Goal: Information Seeking & Learning: Check status

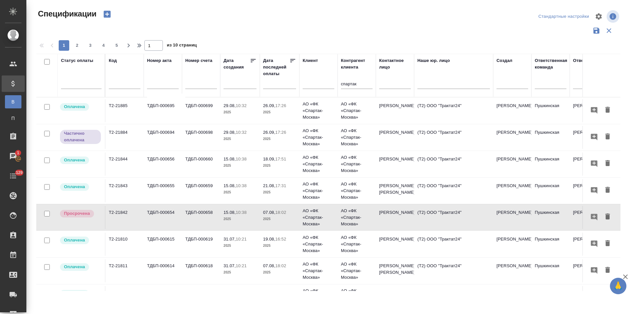
scroll to position [0, 263]
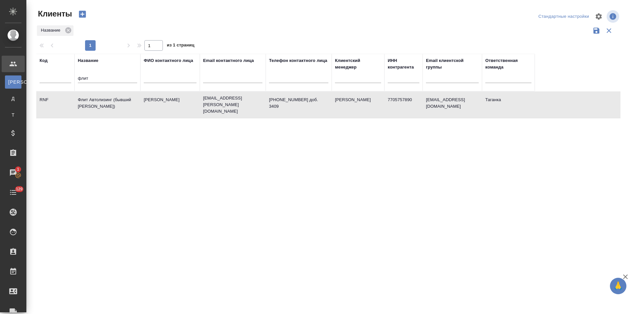
select select "RU"
drag, startPoint x: 90, startPoint y: 77, endPoint x: 64, endPoint y: 77, distance: 26.7
click at [64, 77] on tr "Код Название флит ФИО контактного лица Email контактного лица Телефон контактно…" at bounding box center [285, 73] width 498 height 38
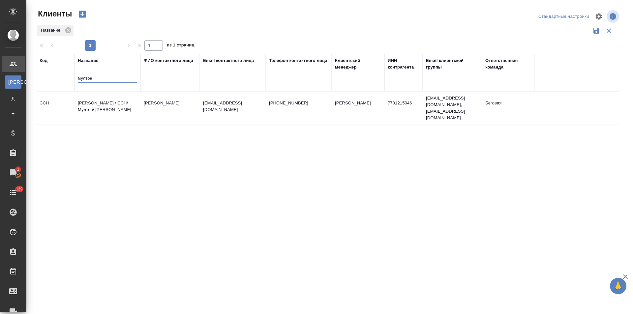
type input "мултон"
click at [170, 107] on td "Балыгина Светлана" at bounding box center [169, 108] width 59 height 23
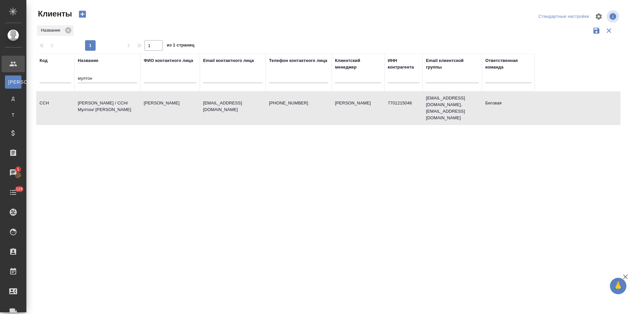
click at [170, 107] on td "Балыгина Светлана" at bounding box center [169, 108] width 59 height 23
click at [218, 114] on td "svetlana.balygina@cchellenic.com" at bounding box center [233, 108] width 66 height 23
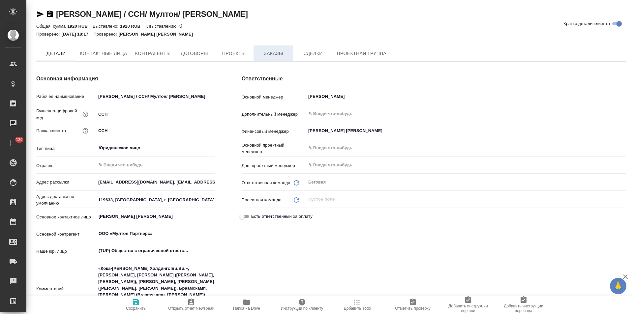
type textarea "x"
click at [272, 53] on span "Заказы" at bounding box center [273, 54] width 32 height 8
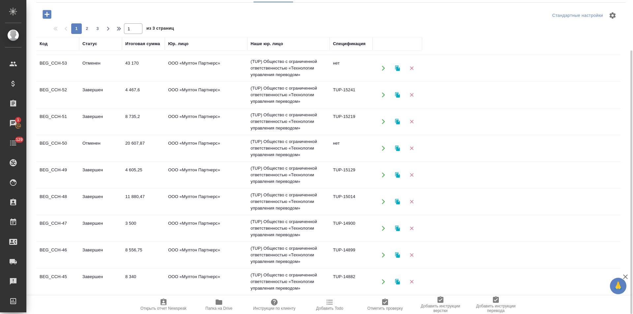
scroll to position [424, 0]
click at [88, 29] on span "2" at bounding box center [87, 28] width 11 height 7
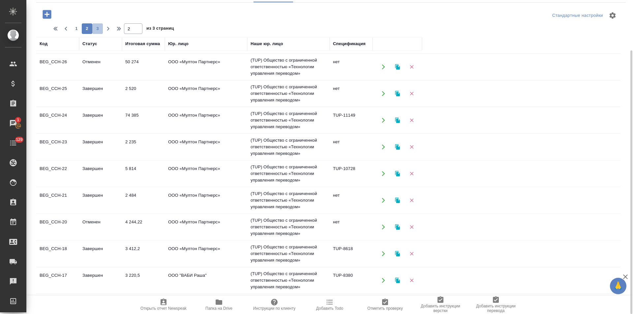
click at [99, 28] on span "3" at bounding box center [97, 28] width 11 height 7
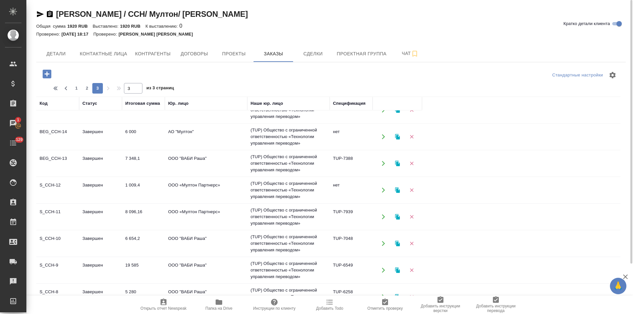
scroll to position [0, 0]
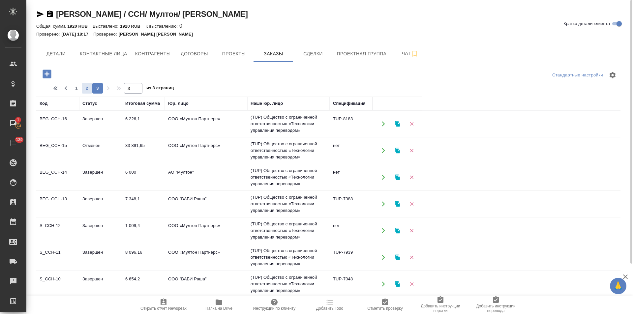
click at [89, 88] on span "2" at bounding box center [87, 88] width 11 height 7
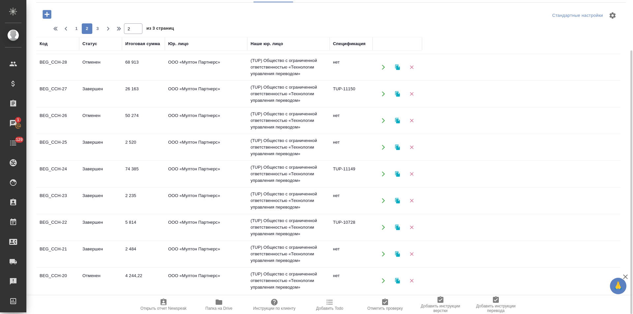
scroll to position [424, 0]
click at [304, 281] on td "(TUP) Общество с ограниченной ответственностью «Технологии управления переводом»" at bounding box center [288, 280] width 82 height 26
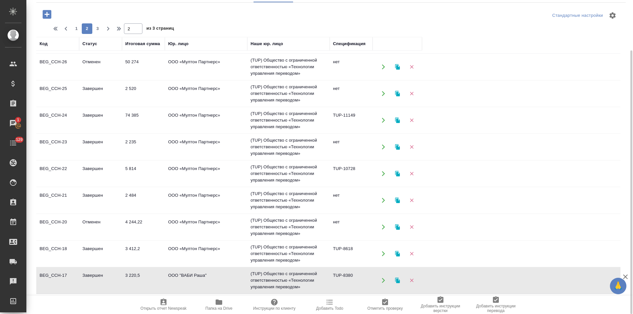
click at [304, 281] on td "(TUP) Общество с ограниченной ответственностью «Технологии управления переводом»" at bounding box center [288, 280] width 82 height 26
click at [299, 252] on td "(TUP) Общество с ограниченной ответственностью «Технологии управления переводом»" at bounding box center [288, 254] width 82 height 26
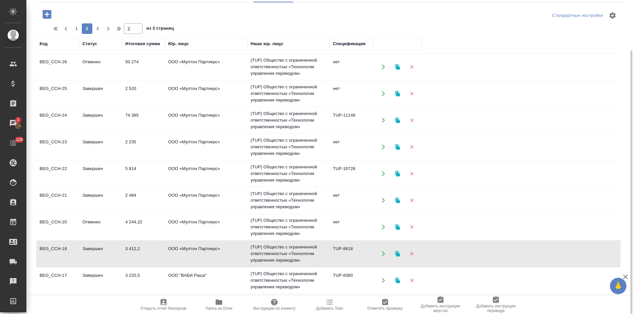
click at [299, 252] on td "(TUP) Общество с ограниченной ответственностью «Технологии управления переводом»" at bounding box center [288, 254] width 82 height 26
click at [287, 223] on td "(TUP) Общество с ограниченной ответственностью «Технологии управления переводом»" at bounding box center [288, 227] width 82 height 26
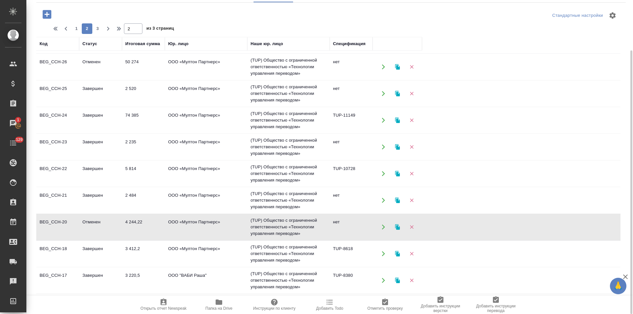
click at [287, 223] on td "(TUP) Общество с ограниченной ответственностью «Технологии управления переводом»" at bounding box center [288, 227] width 82 height 26
click at [292, 202] on td "(TUP) Общество с ограниченной ответственностью «Технологии управления переводом»" at bounding box center [288, 200] width 82 height 26
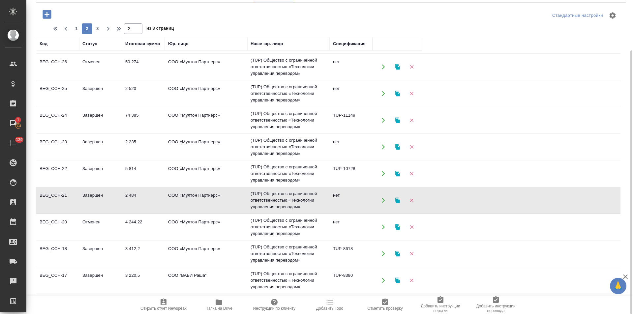
click at [292, 202] on td "(TUP) Общество с ограниченной ответственностью «Технологии управления переводом»" at bounding box center [288, 200] width 82 height 26
click at [282, 176] on td "(TUP) Общество с ограниченной ответственностью «Технологии управления переводом»" at bounding box center [288, 173] width 82 height 26
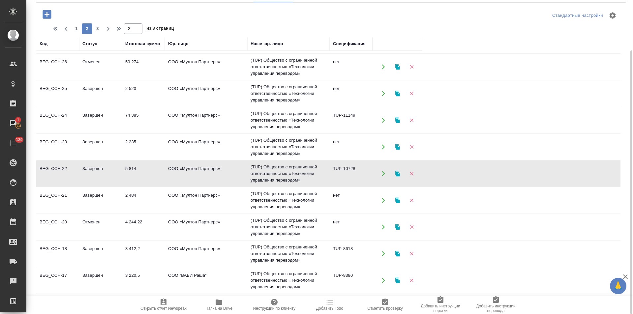
click at [282, 176] on td "(TUP) Общество с ограниченной ответственностью «Технологии управления переводом»" at bounding box center [288, 173] width 82 height 26
click at [289, 151] on td "(TUP) Общество с ограниченной ответственностью «Технологии управления переводом»" at bounding box center [288, 147] width 82 height 26
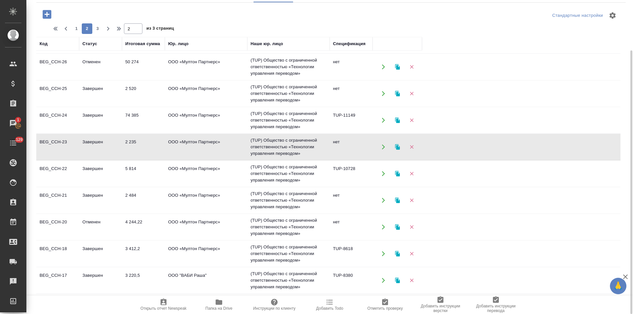
click at [289, 151] on td "(TUP) Общество с ограниченной ответственностью «Технологии управления переводом»" at bounding box center [288, 147] width 82 height 26
click at [283, 123] on td "(TUP) Общество с ограниченной ответственностью «Технологии управления переводом»" at bounding box center [288, 120] width 82 height 26
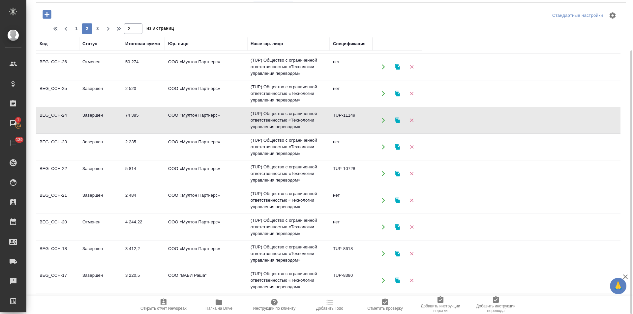
click at [283, 123] on td "(TUP) Общество с ограниченной ответственностью «Технологии управления переводом»" at bounding box center [288, 120] width 82 height 26
click at [290, 93] on td "(TUP) Общество с ограниченной ответственностью «Технологии управления переводом»" at bounding box center [288, 93] width 82 height 26
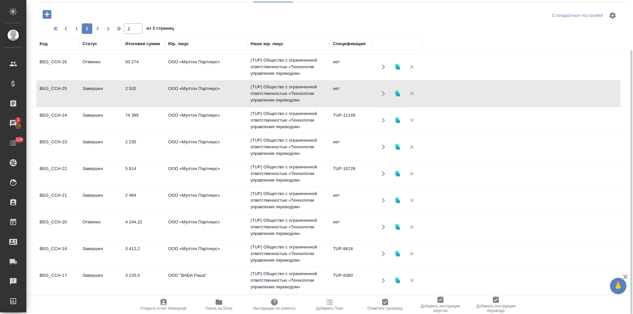
click at [290, 93] on td "(TUP) Общество с ограниченной ответственностью «Технологии управления переводом»" at bounding box center [288, 93] width 82 height 26
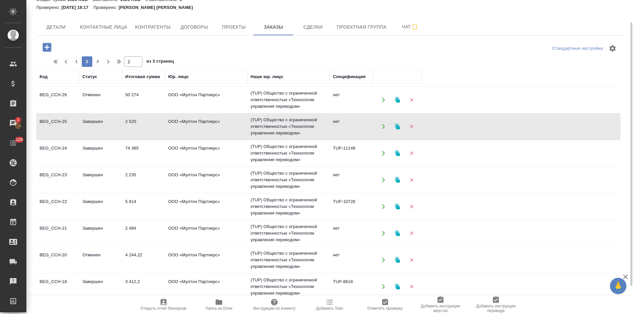
scroll to position [0, 0]
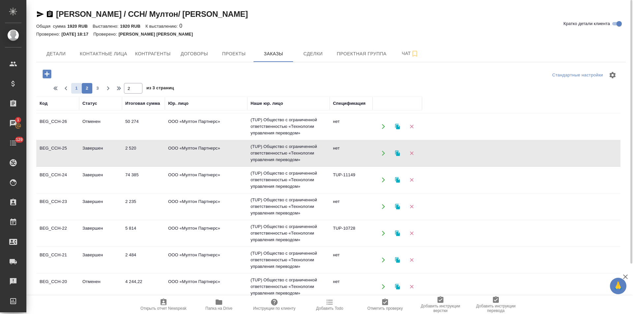
click at [76, 86] on span "1" at bounding box center [76, 88] width 11 height 7
type input "1"
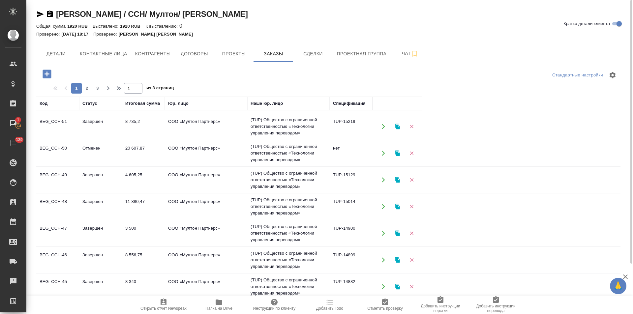
click at [307, 289] on td "(TUP) Общество с ограниченной ответственностью «Технологии управления переводом»" at bounding box center [288, 287] width 82 height 26
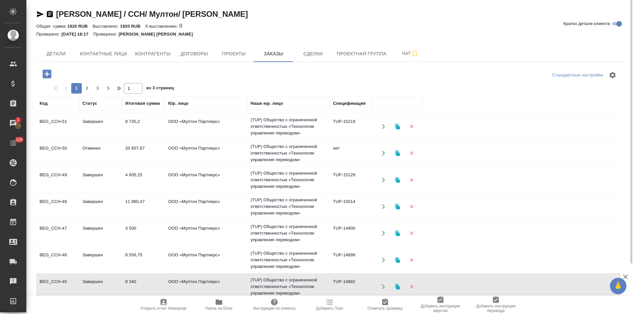
click at [307, 289] on td "(TUP) Общество с ограниченной ответственностью «Технологии управления переводом»" at bounding box center [288, 287] width 82 height 26
click at [293, 256] on td "(TUP) Общество с ограниченной ответственностью «Технологии управления переводом»" at bounding box center [288, 260] width 82 height 26
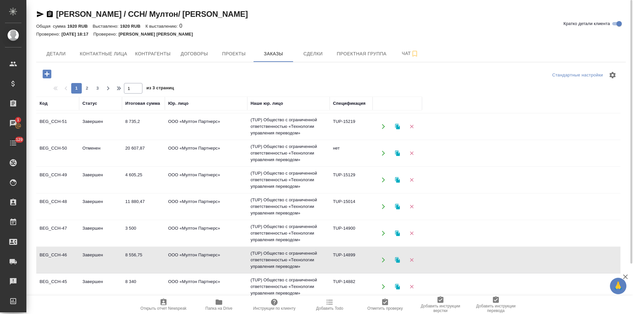
click at [293, 256] on td "(TUP) Общество с ограниченной ответственностью «Технологии управления переводом»" at bounding box center [288, 260] width 82 height 26
click at [294, 234] on td "(TUP) Общество с ограниченной ответственностью «Технологии управления переводом»" at bounding box center [288, 233] width 82 height 26
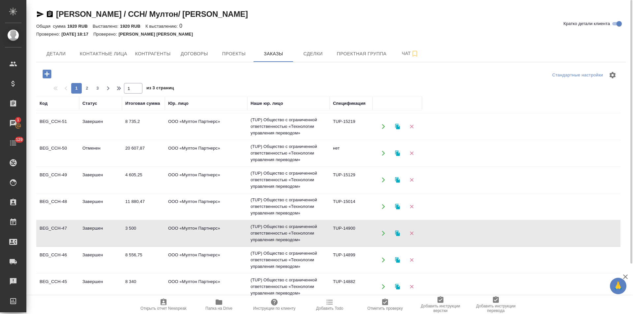
click at [294, 234] on td "(TUP) Общество с ограниченной ответственностью «Технологии управления переводом»" at bounding box center [288, 233] width 82 height 26
click at [311, 211] on td "(TUP) Общество с ограниченной ответственностью «Технологии управления переводом»" at bounding box center [288, 206] width 82 height 26
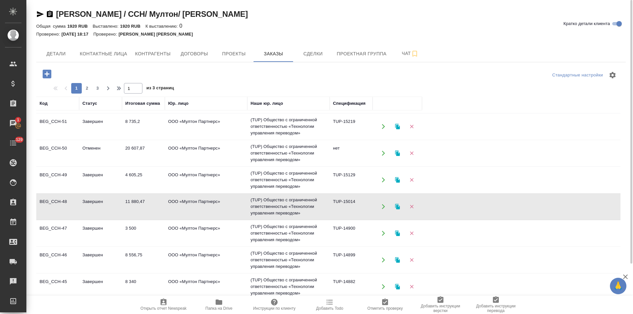
click at [311, 211] on td "(TUP) Общество с ограниченной ответственностью «Технологии управления переводом»" at bounding box center [288, 206] width 82 height 26
click at [288, 180] on td "(TUP) Общество с ограниченной ответственностью «Технологии управления переводом»" at bounding box center [288, 180] width 82 height 26
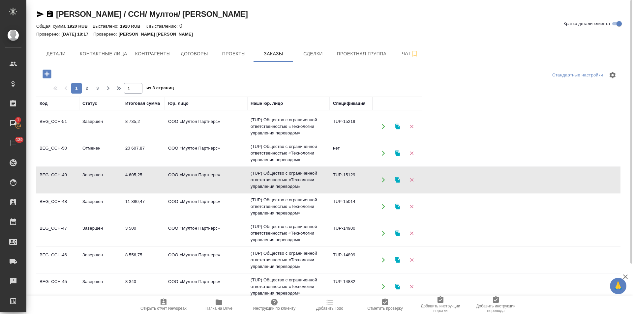
click at [288, 180] on td "(TUP) Общество с ограниченной ответственностью «Технологии управления переводом»" at bounding box center [288, 180] width 82 height 26
click at [282, 129] on td "(TUP) Общество с ограниченной ответственностью «Технологии управления переводом»" at bounding box center [288, 126] width 82 height 26
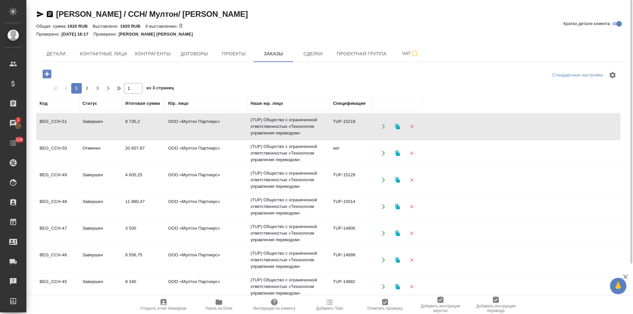
click at [282, 129] on td "(TUP) Общество с ограниченной ответственностью «Технологии управления переводом»" at bounding box center [288, 126] width 82 height 26
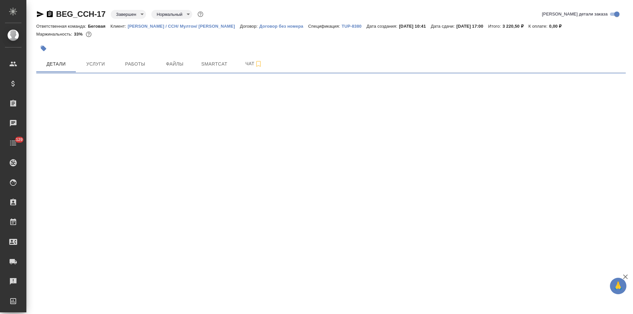
select select "RU"
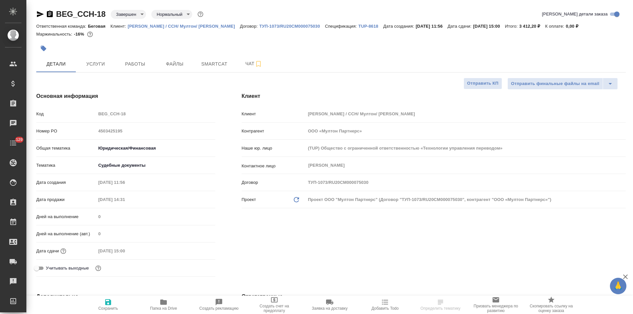
select select "RU"
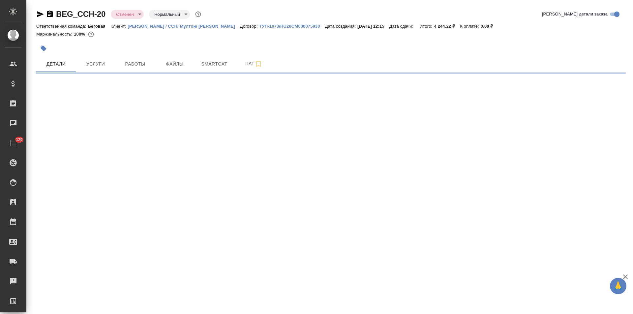
select select "RU"
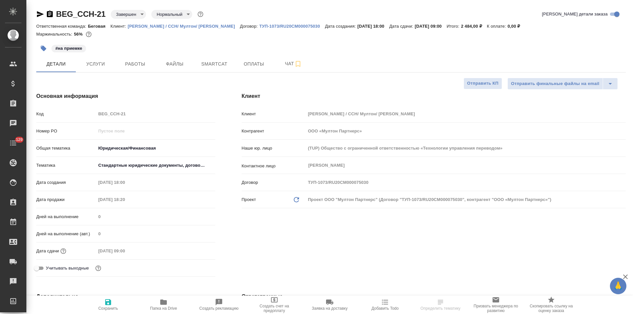
type textarea "x"
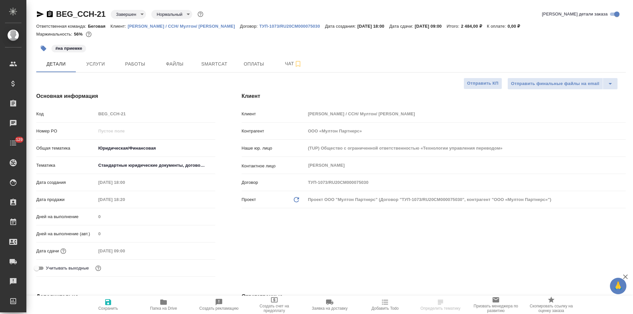
type textarea "x"
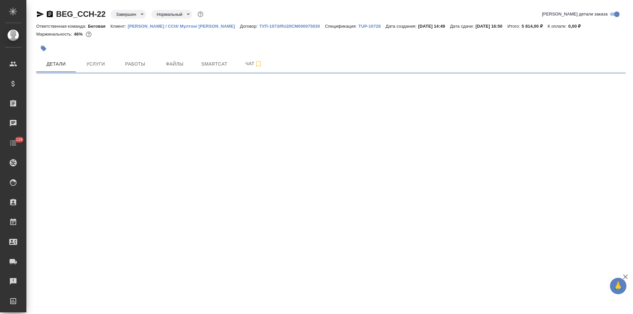
select select "RU"
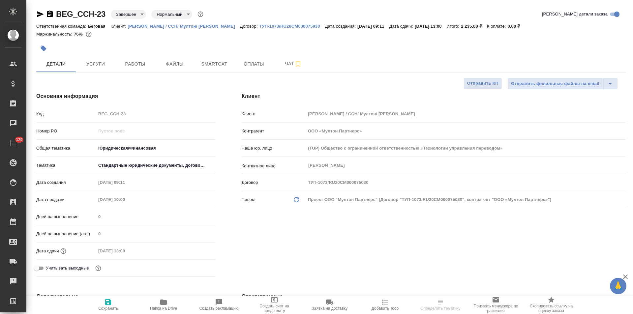
type textarea "x"
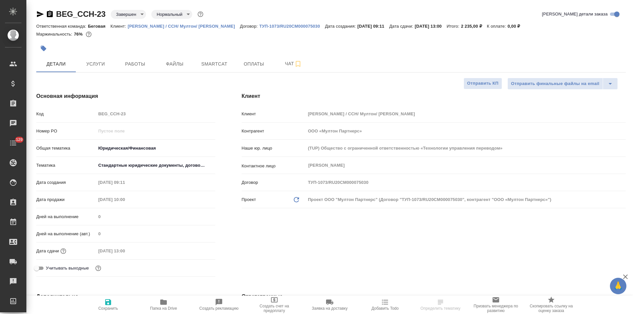
type textarea "x"
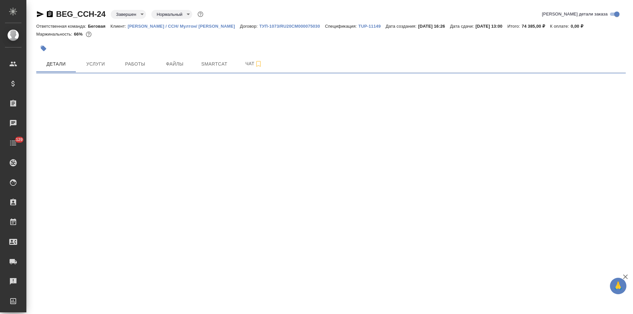
select select "RU"
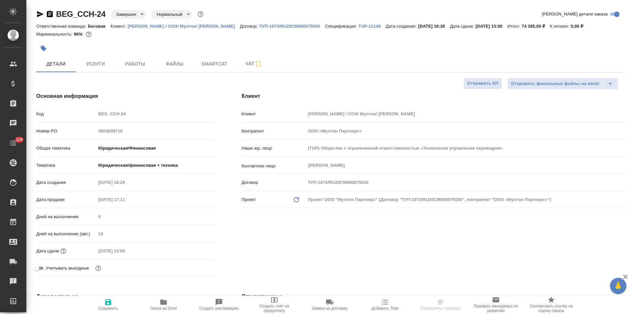
type textarea "x"
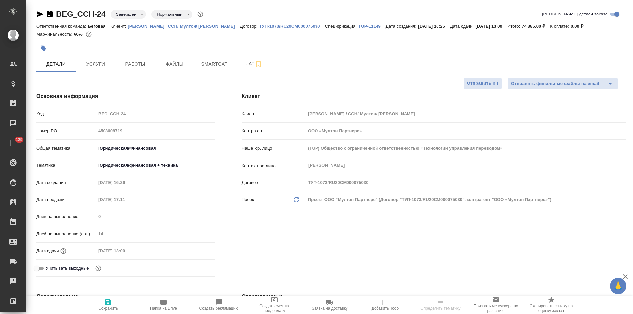
type textarea "x"
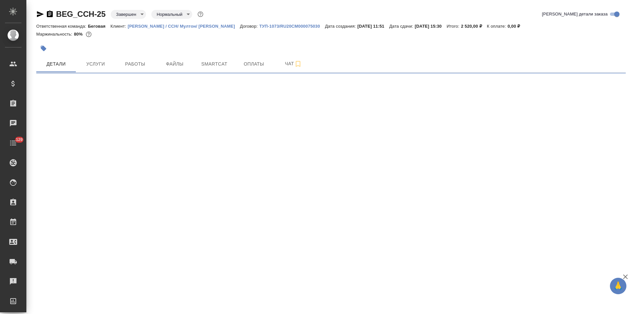
select select "RU"
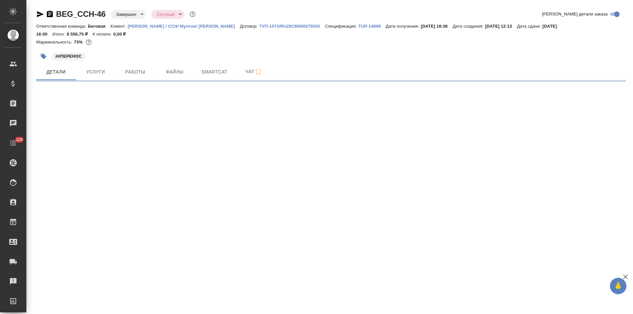
select select "RU"
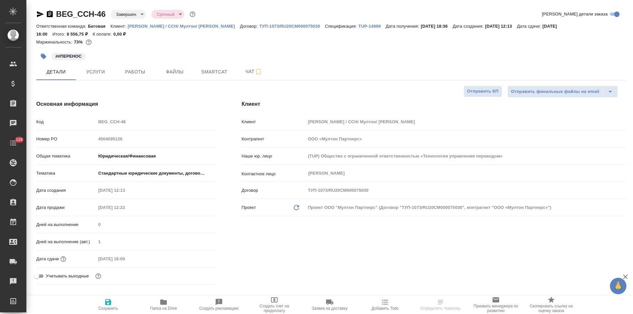
type textarea "x"
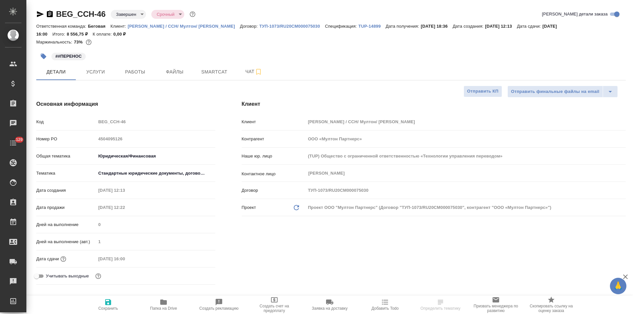
type textarea "x"
select select "RU"
type textarea "x"
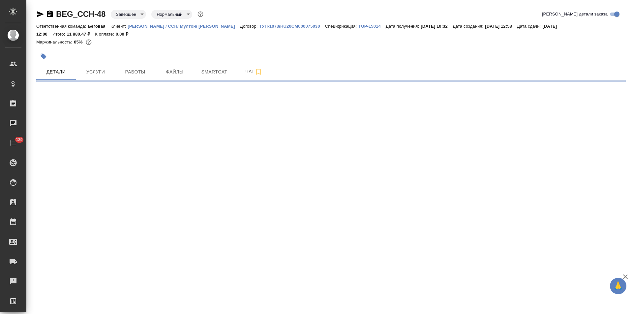
select select "RU"
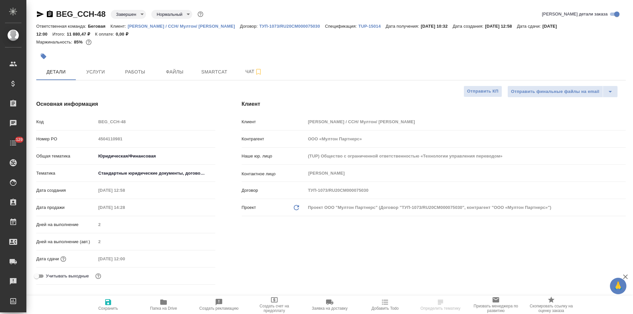
type textarea "x"
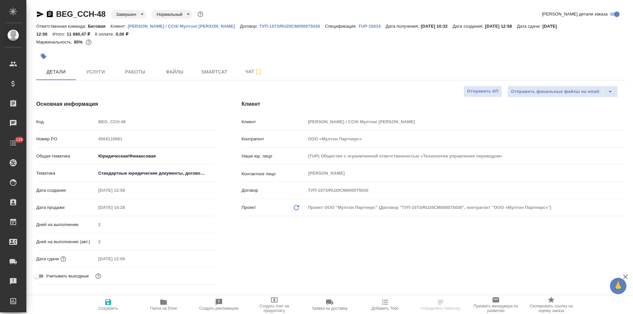
type textarea "x"
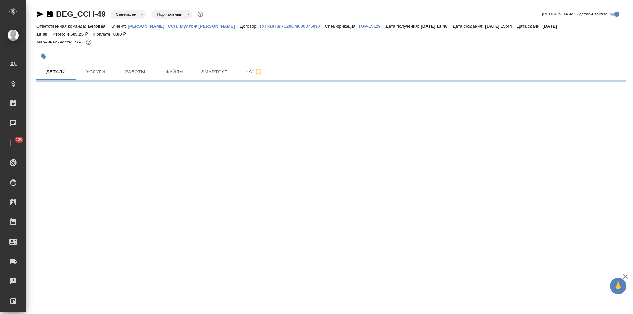
select select "RU"
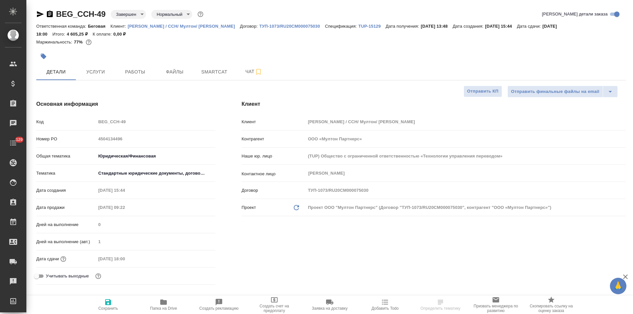
type textarea "x"
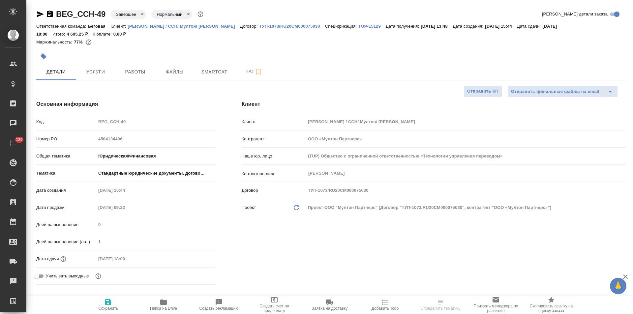
type textarea "x"
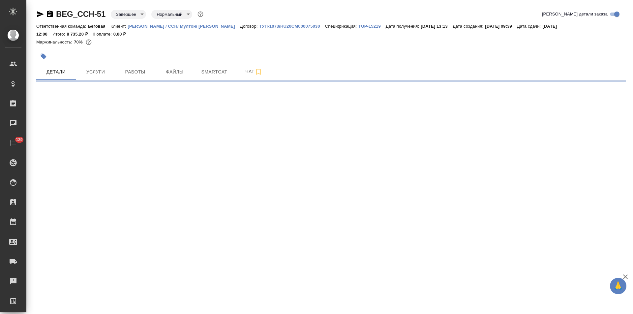
select select "RU"
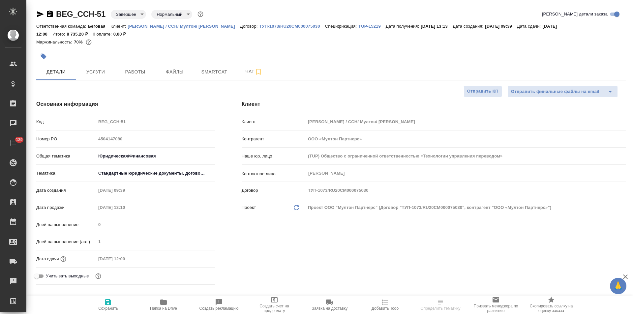
type textarea "x"
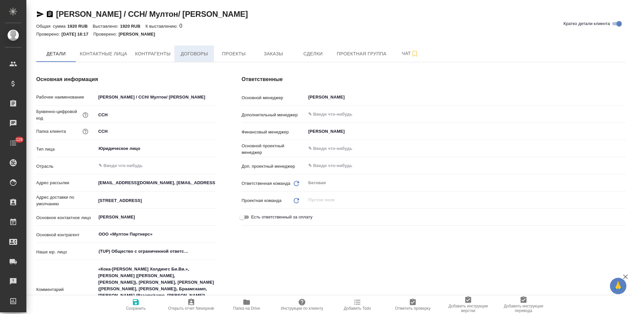
click at [192, 55] on span "Договоры" at bounding box center [194, 54] width 32 height 8
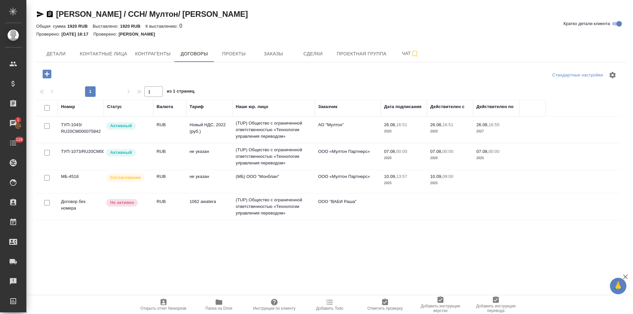
click at [290, 160] on td "(TUP) Общество с ограниченной ответственностью «Технологии управления переводом»" at bounding box center [273, 156] width 82 height 26
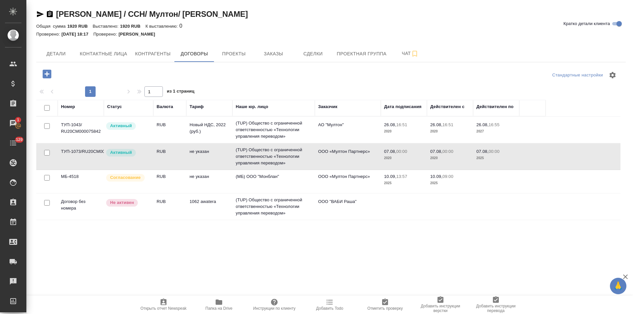
click at [290, 160] on td "(TUP) Общество с ограниченной ответственностью «Технологии управления переводом»" at bounding box center [273, 156] width 82 height 26
